Goal: Task Accomplishment & Management: Use online tool/utility

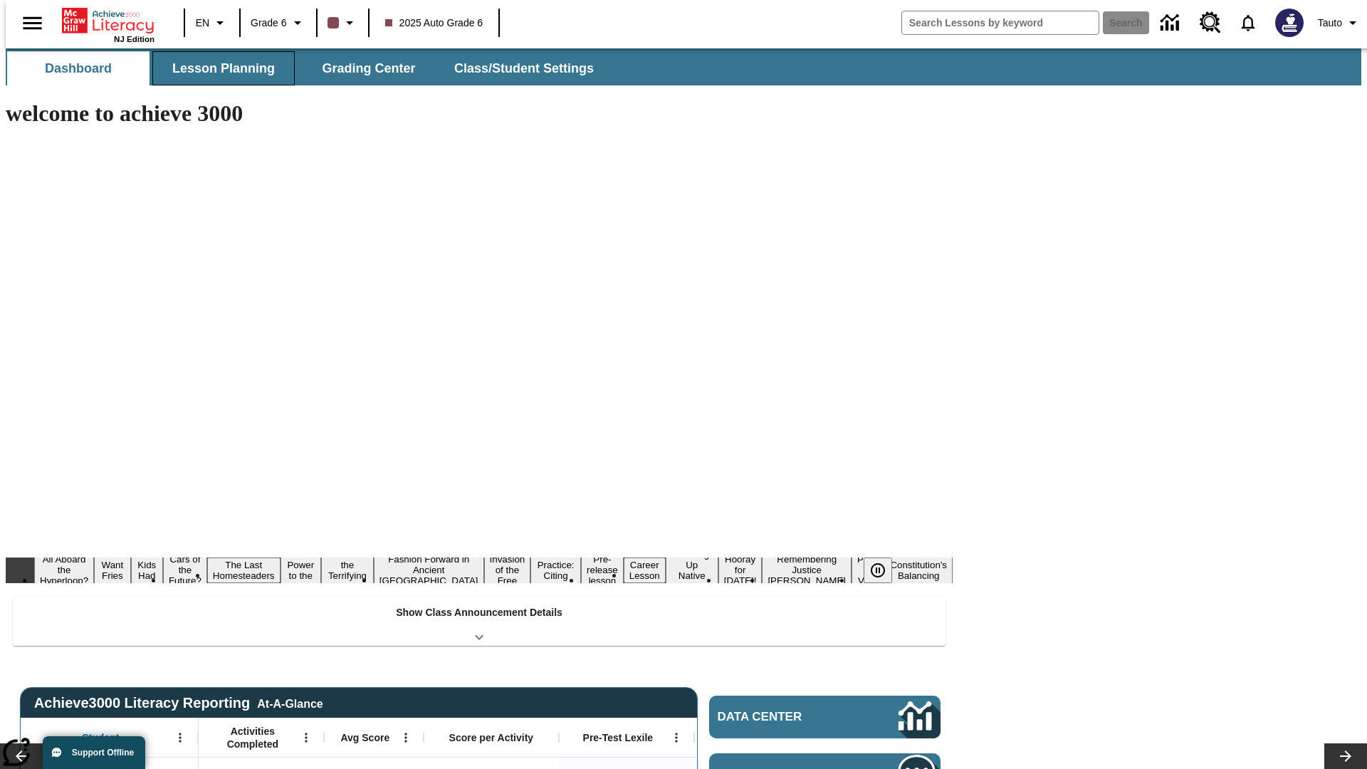
click at [218, 68] on span "Lesson Planning" at bounding box center [223, 69] width 103 height 16
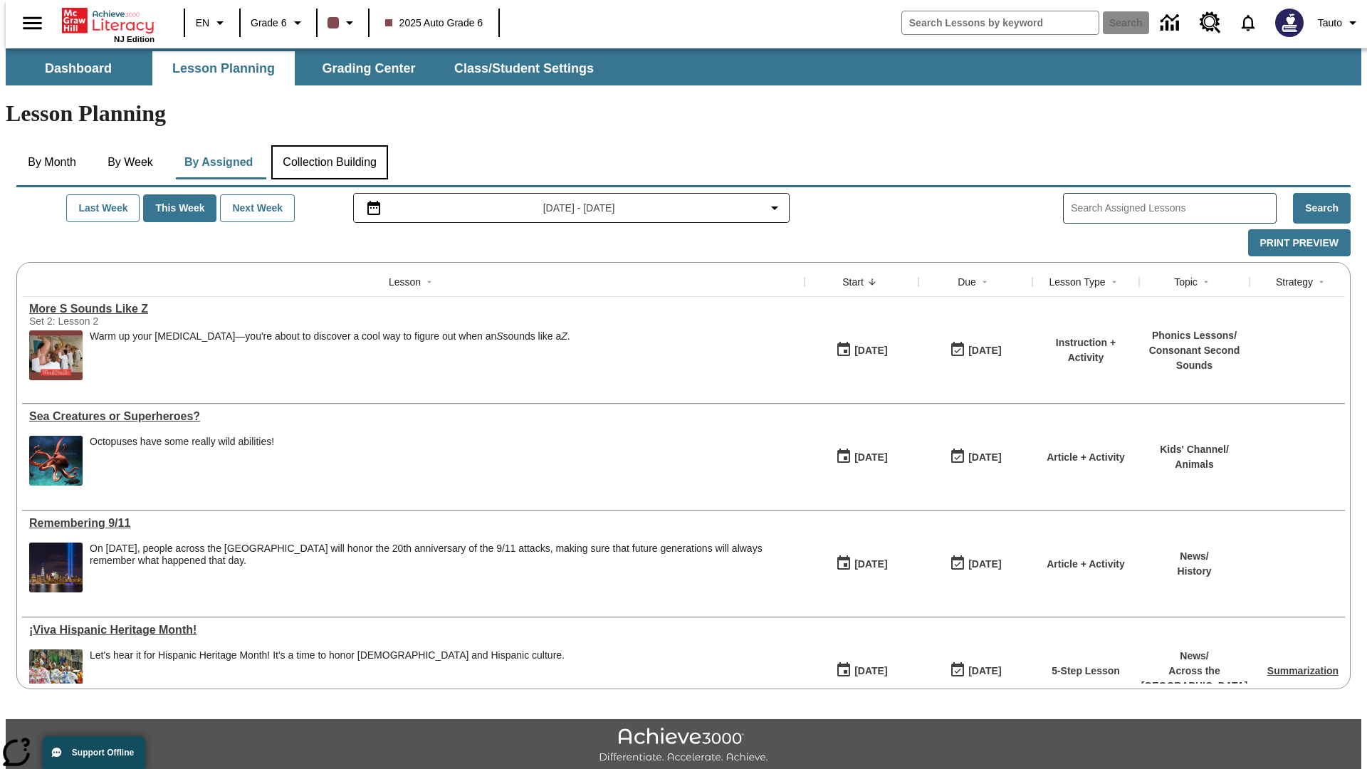
click at [329, 145] on button "Collection Building" at bounding box center [329, 162] width 117 height 34
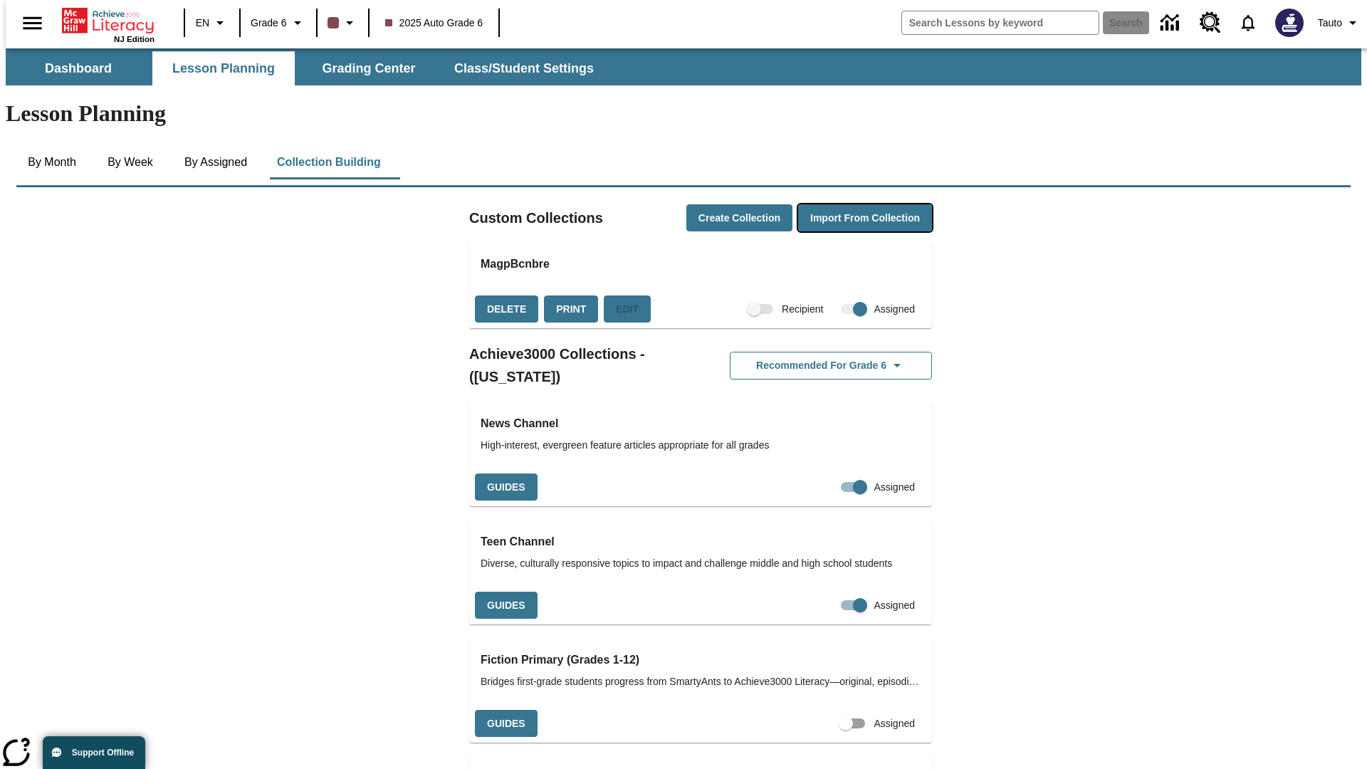
click at [840, 204] on button "Import from Collection" at bounding box center [865, 218] width 134 height 28
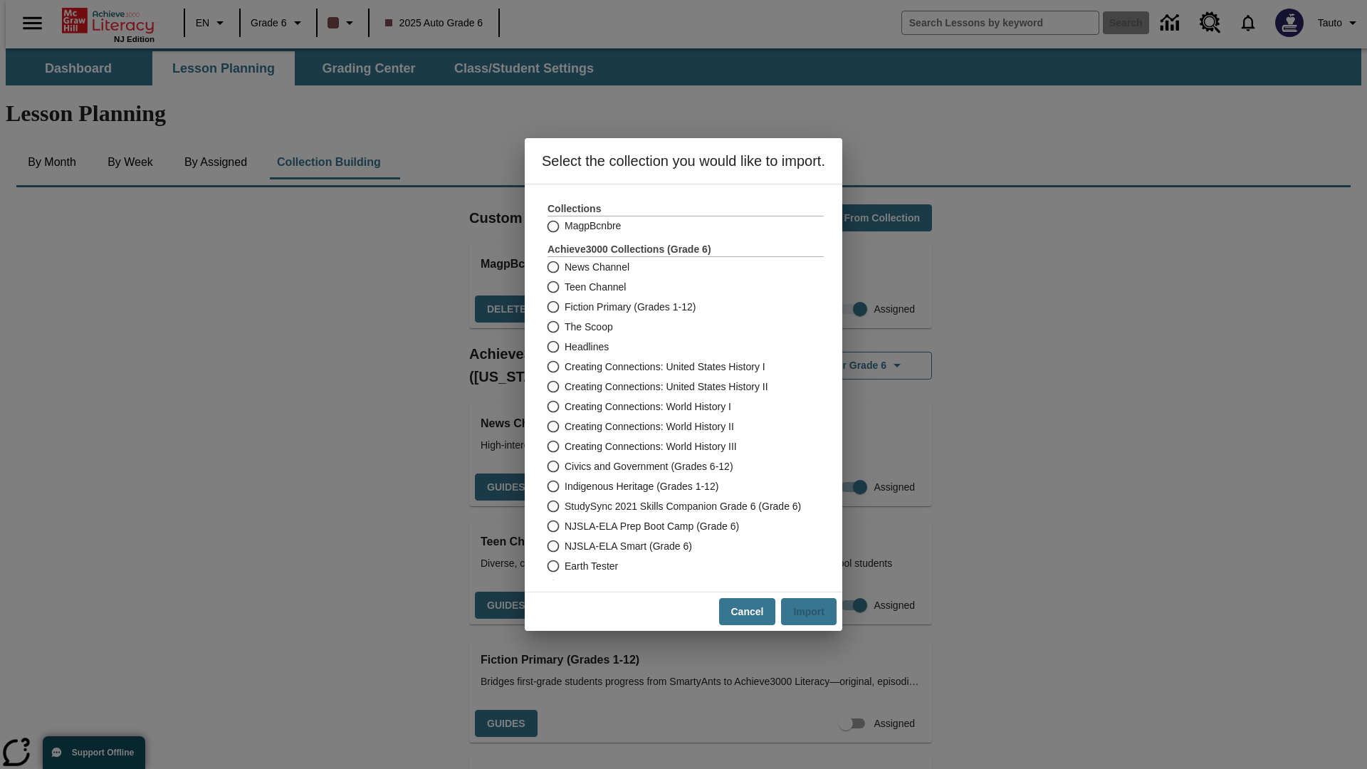
click at [676, 347] on label "Headlines" at bounding box center [676, 347] width 273 height 20
click at [565, 347] on input "Headlines" at bounding box center [552, 347] width 25 height 20
radio input "true"
click at [815, 612] on button "Import" at bounding box center [809, 612] width 56 height 28
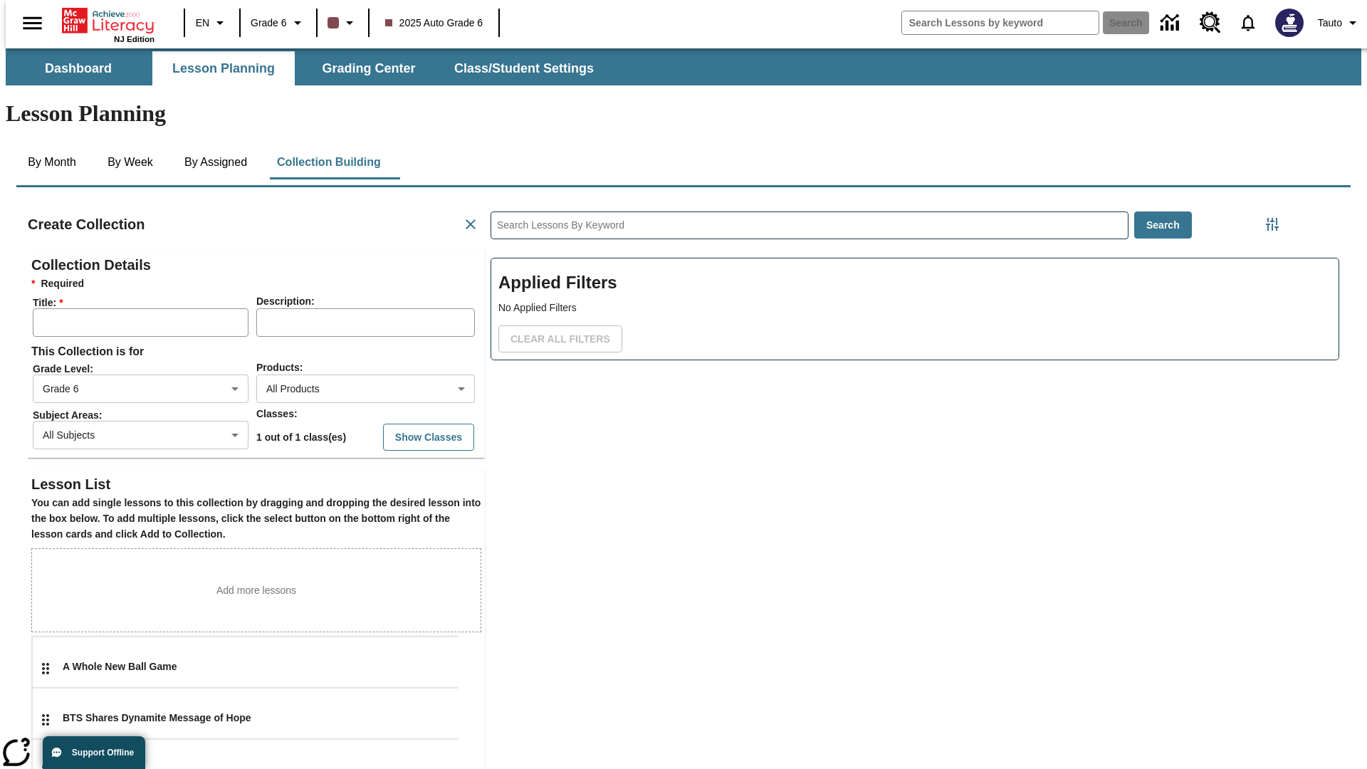
scroll to position [285, 427]
type input "FTCIxJrfrL"
